Goal: Find contact information: Find contact information

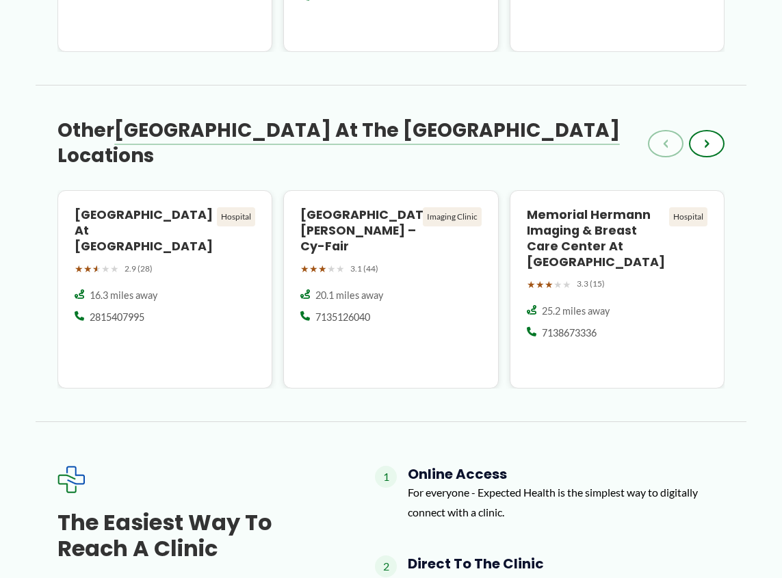
scroll to position [1437, 0]
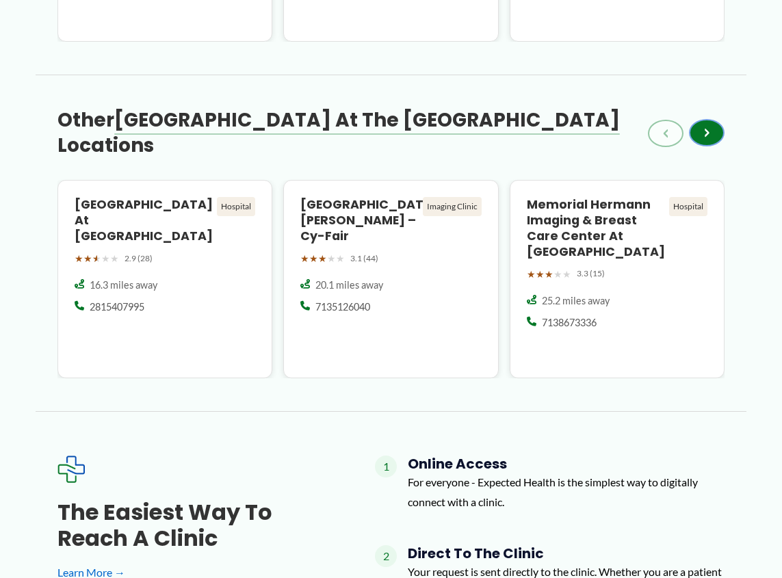
click at [710, 139] on button "›" at bounding box center [707, 132] width 36 height 27
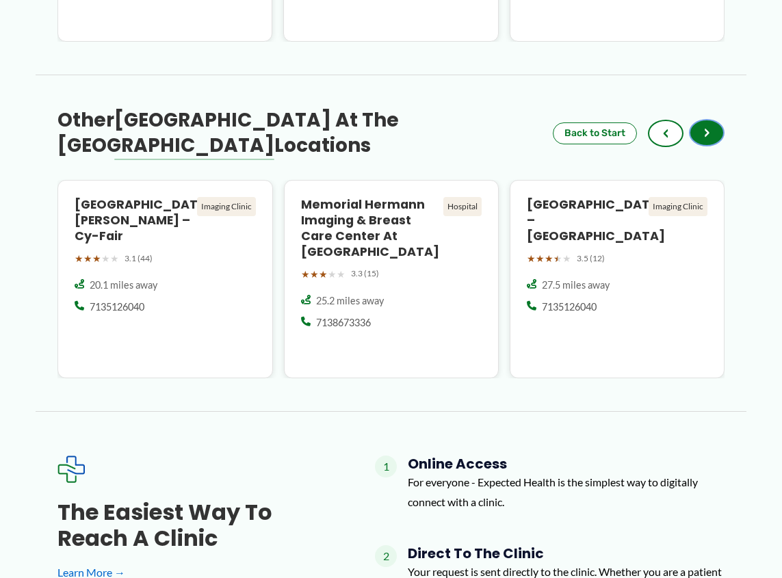
click at [710, 139] on button "›" at bounding box center [707, 132] width 36 height 27
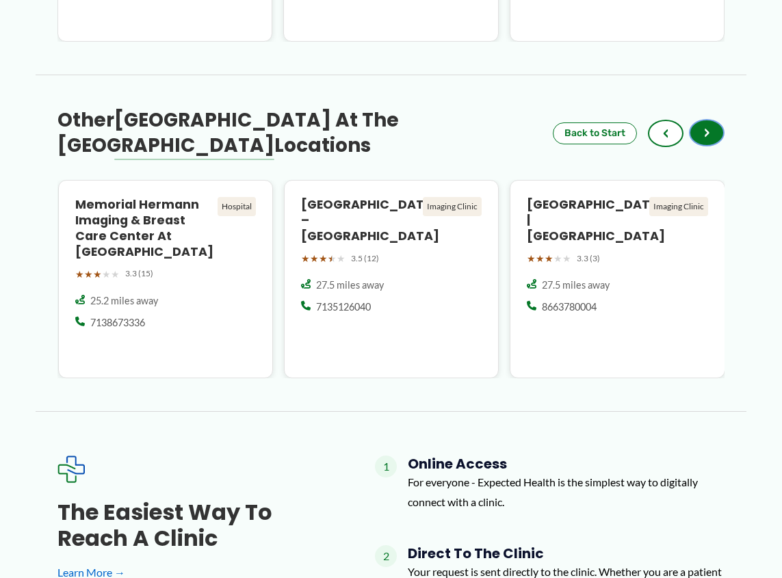
click at [708, 139] on span "›" at bounding box center [706, 133] width 5 height 16
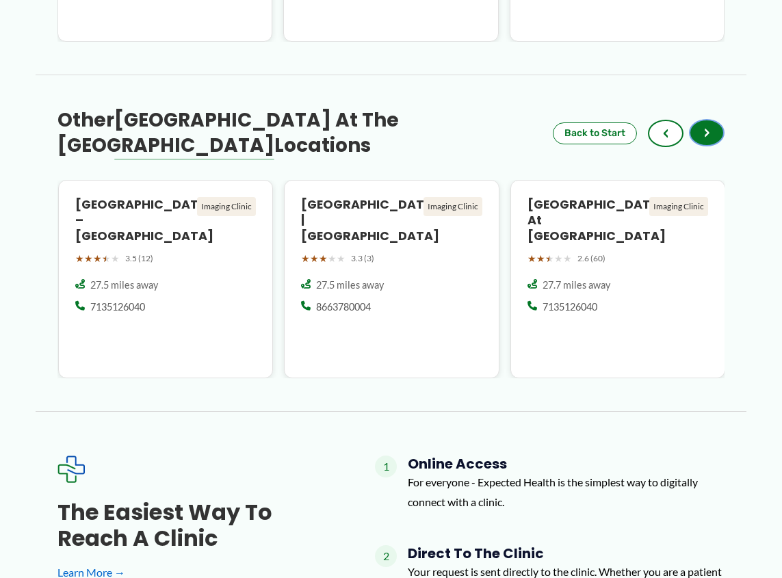
click at [708, 139] on span "›" at bounding box center [706, 133] width 5 height 16
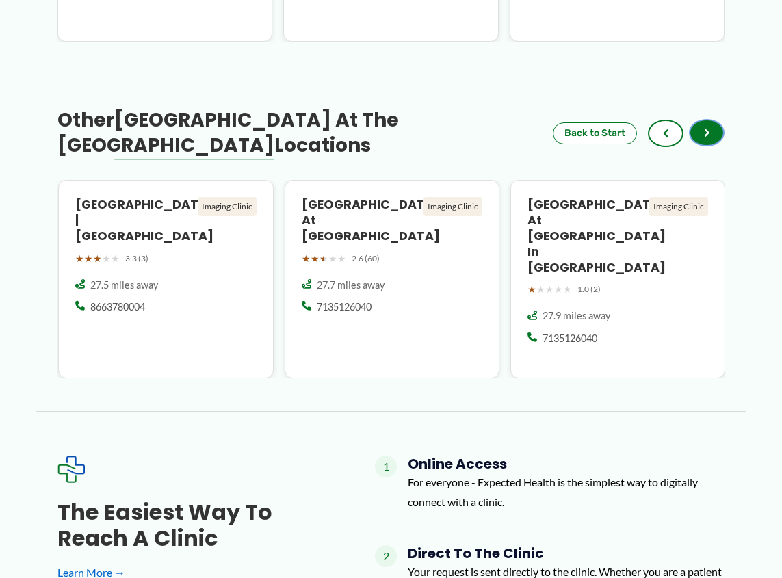
click at [708, 139] on span "›" at bounding box center [706, 133] width 5 height 16
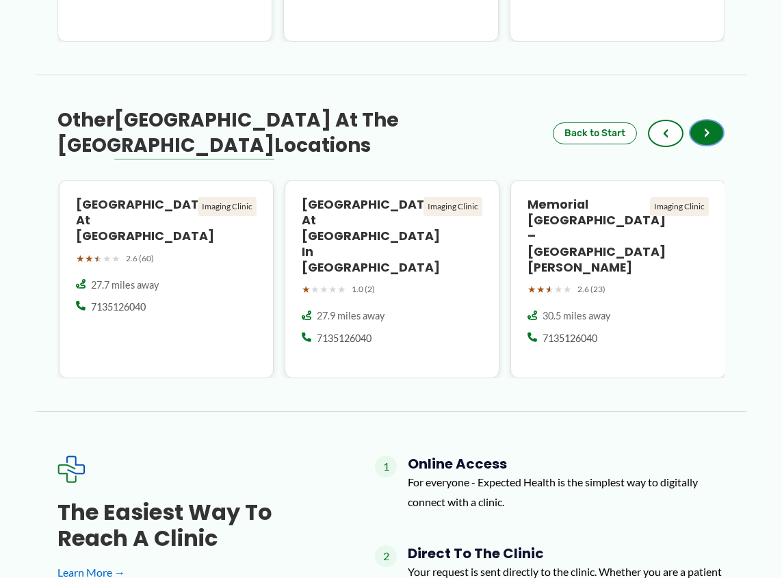
click at [708, 139] on span "›" at bounding box center [706, 133] width 5 height 16
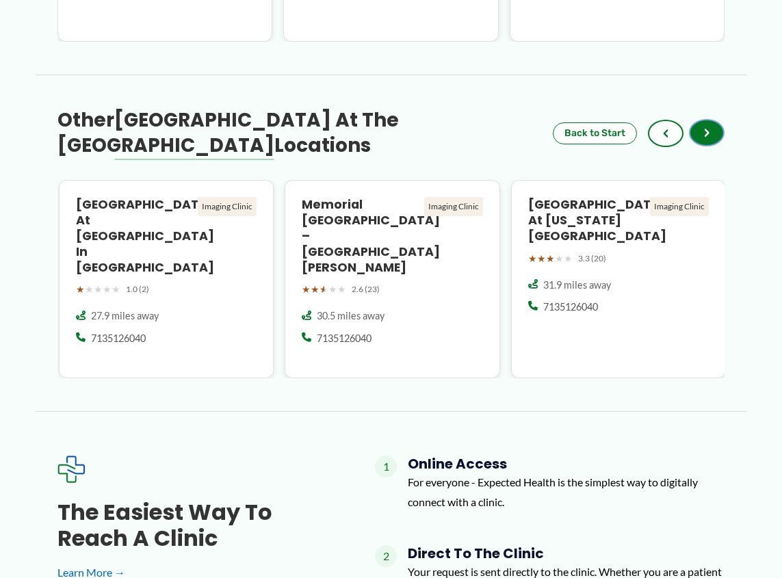
click at [708, 139] on span "›" at bounding box center [706, 133] width 5 height 16
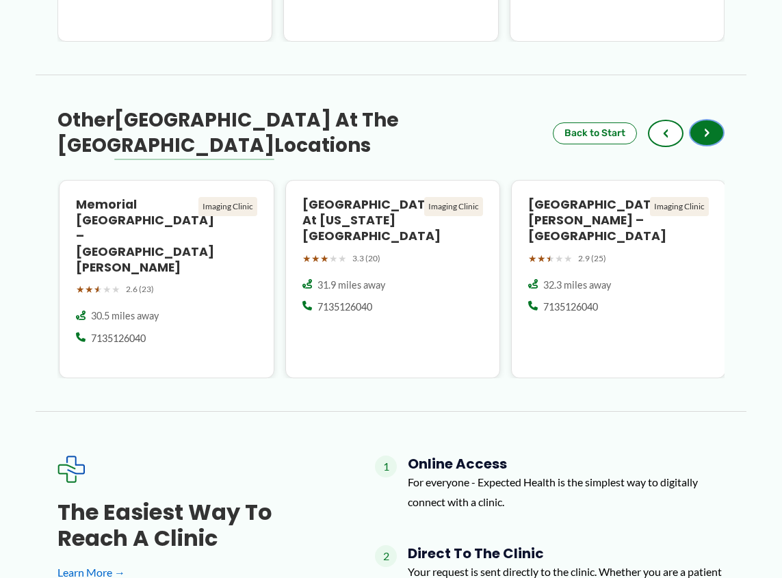
click at [708, 139] on span "›" at bounding box center [706, 133] width 5 height 16
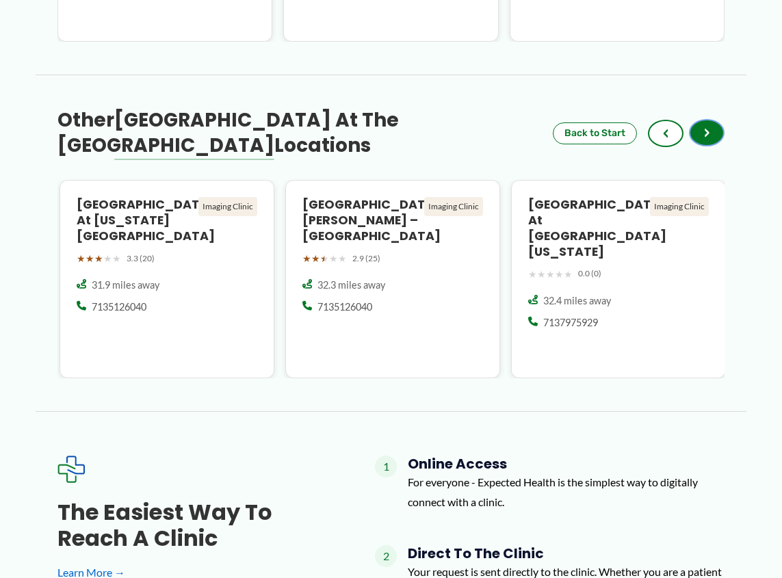
click at [708, 139] on span "›" at bounding box center [706, 133] width 5 height 16
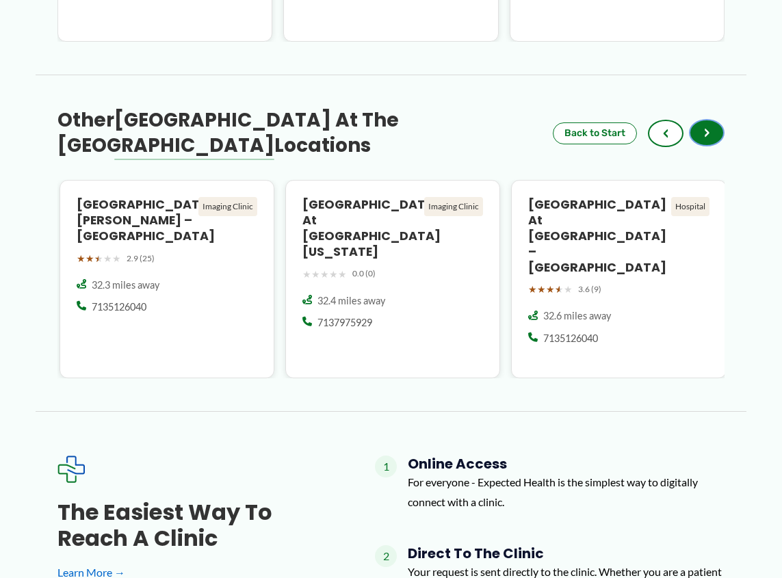
click at [708, 139] on span "›" at bounding box center [706, 133] width 5 height 16
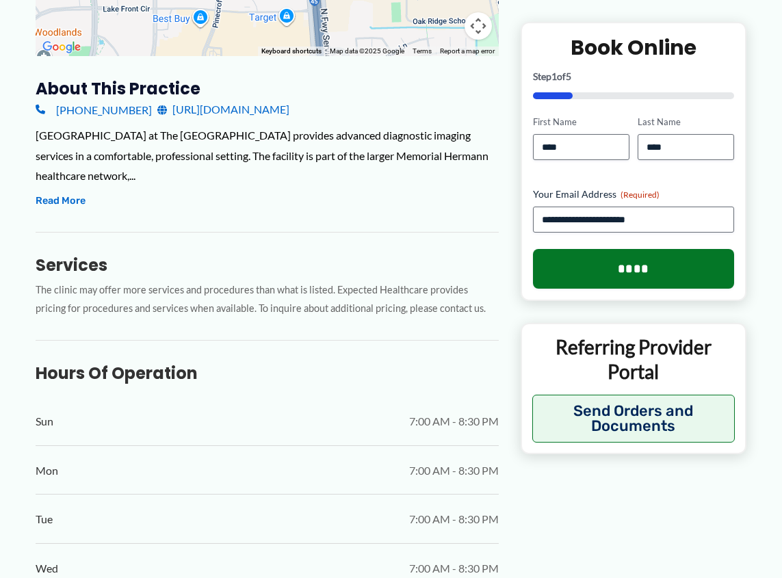
scroll to position [269, 0]
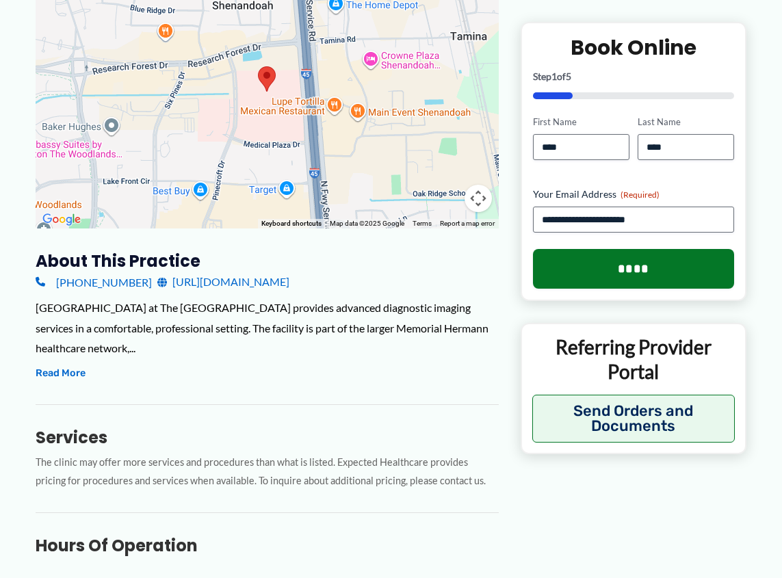
click at [290, 285] on link "[URL][DOMAIN_NAME]" at bounding box center [223, 282] width 132 height 21
